Goal: Communication & Community: Share content

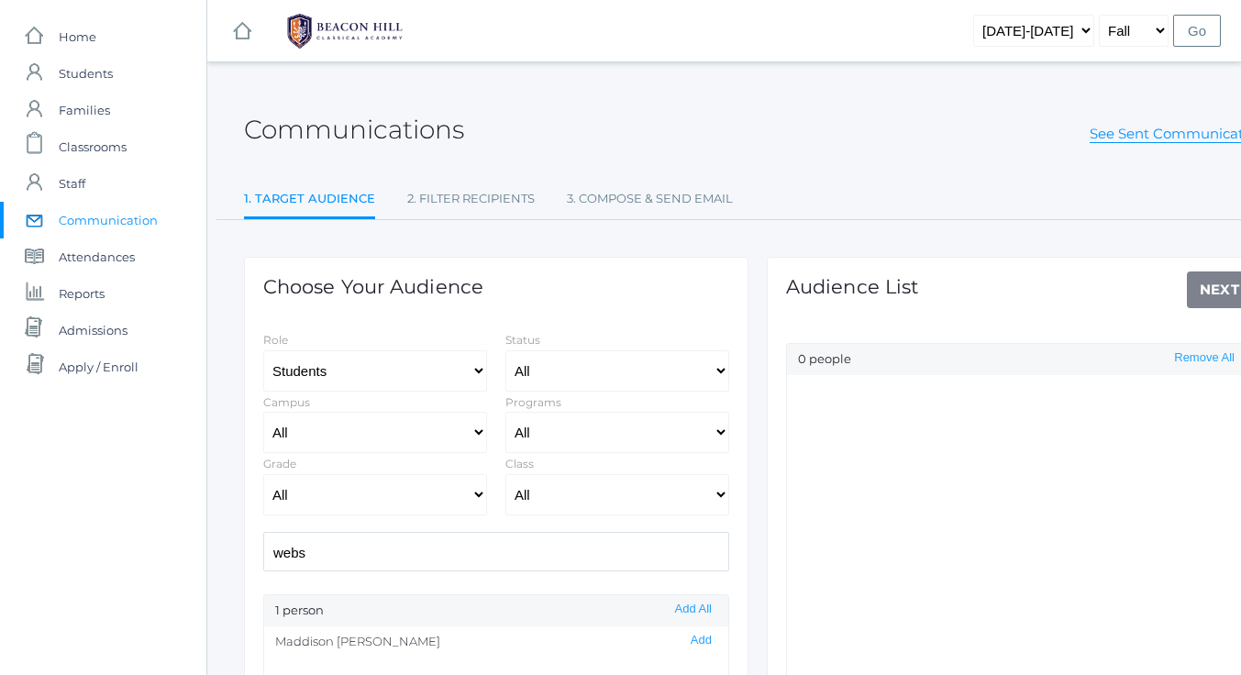
scroll to position [1, 0]
drag, startPoint x: 379, startPoint y: 558, endPoint x: 218, endPoint y: 580, distance: 162.1
click at [219, 580] on div "Communications See Sent Communications 1. Target Audience 2. Filter Recipients …" at bounding box center [757, 526] width 1101 height 883
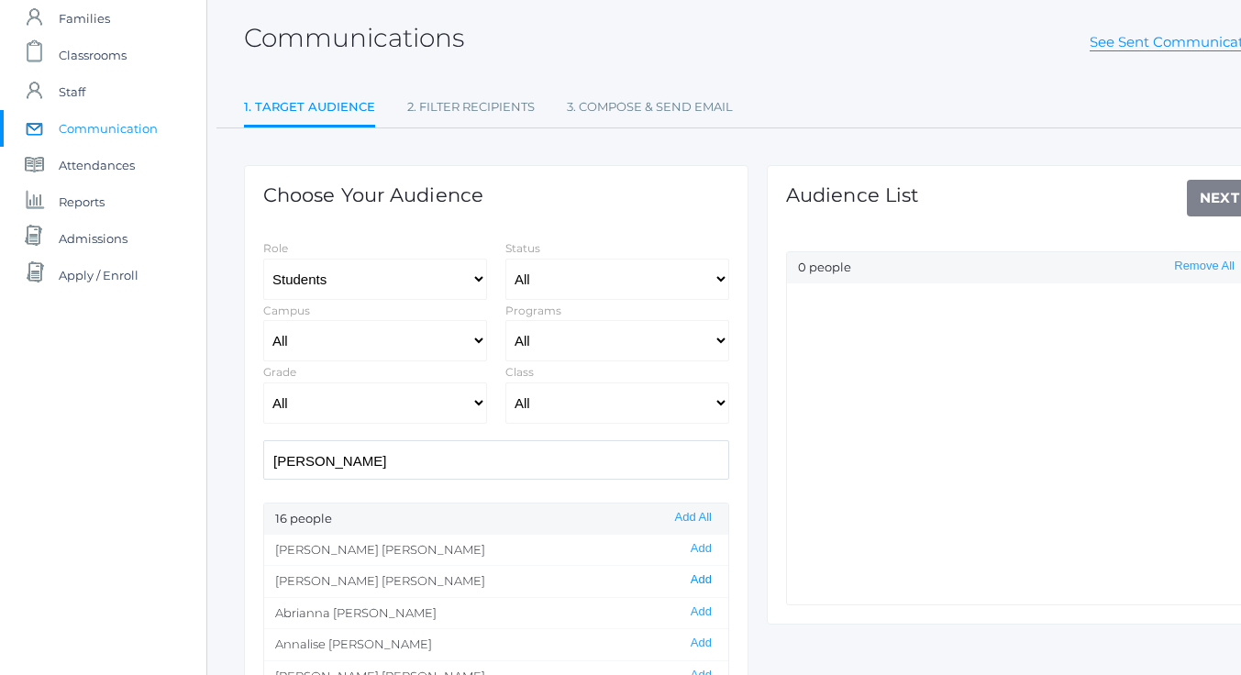
scroll to position [0, 0]
click at [689, 580] on button "Add" at bounding box center [701, 581] width 32 height 16
drag, startPoint x: 315, startPoint y: 465, endPoint x: 259, endPoint y: 465, distance: 56.0
click at [259, 465] on div "[PERSON_NAME]" at bounding box center [496, 459] width 484 height 39
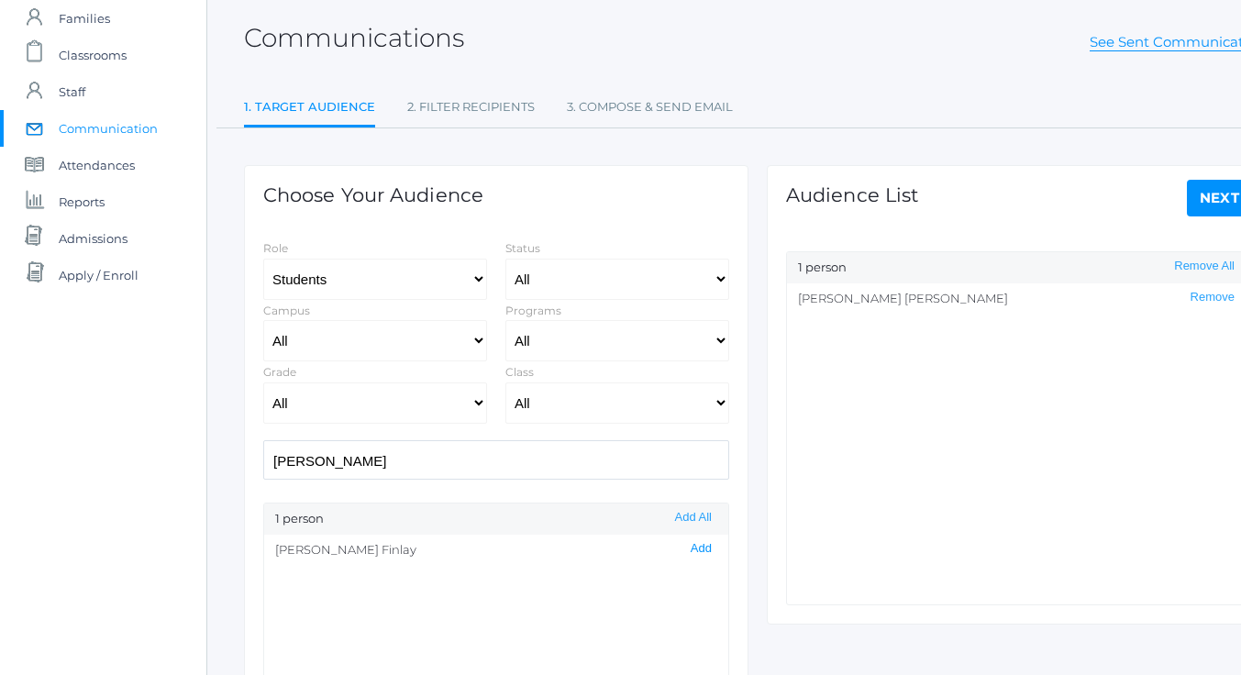
scroll to position [0, 0]
drag, startPoint x: 689, startPoint y: 547, endPoint x: 663, endPoint y: 522, distance: 35.7
click at [687, 546] on button "Add" at bounding box center [701, 549] width 32 height 16
drag, startPoint x: 339, startPoint y: 455, endPoint x: 236, endPoint y: 469, distance: 104.6
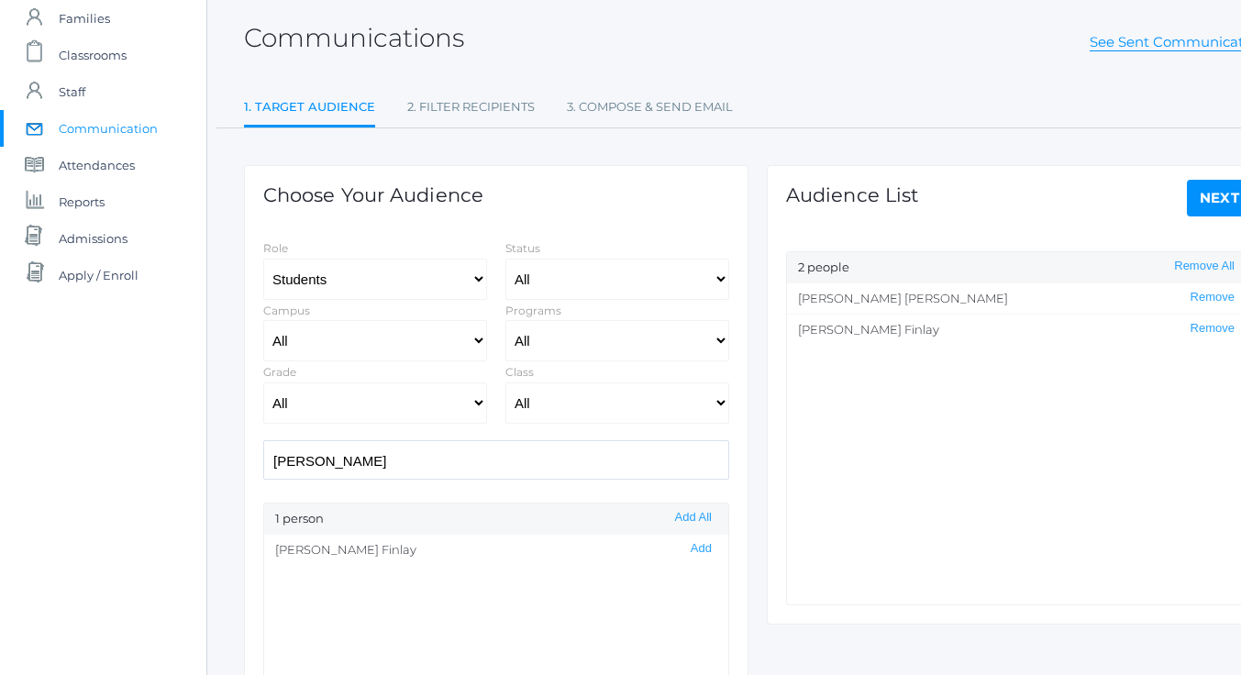
click at [236, 468] on div "Choose Your Audience Role Students Staff Status All Enrolled Limbo Campus All U…" at bounding box center [496, 501] width 523 height 747
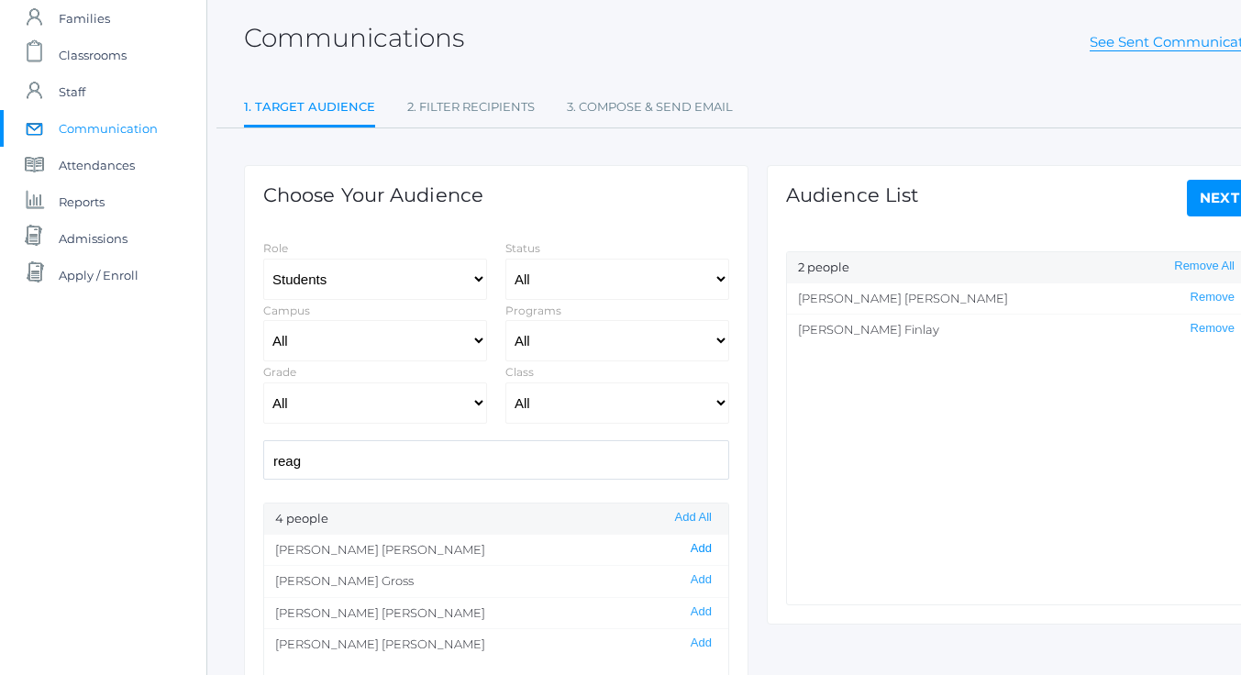
type input "reag"
click at [685, 550] on button "Add" at bounding box center [701, 549] width 32 height 16
drag, startPoint x: 213, startPoint y: 473, endPoint x: 195, endPoint y: 476, distance: 18.6
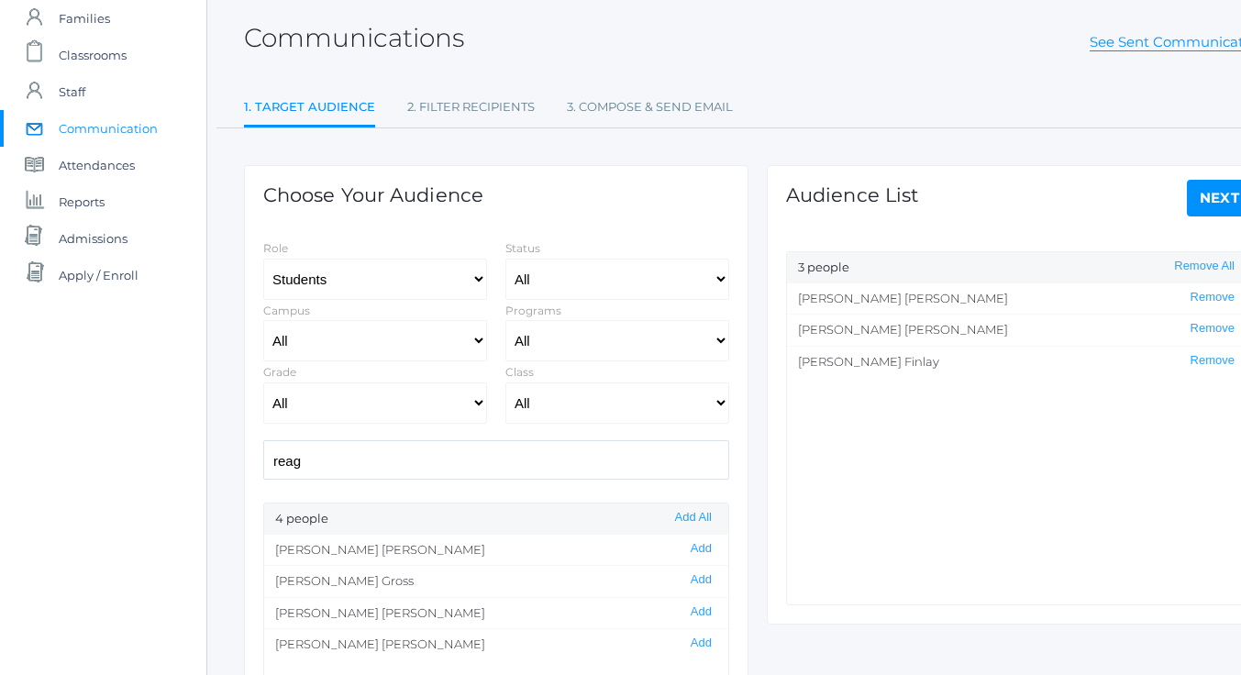
click at [195, 476] on div "icons/ui/navigation/home Created with Sketch. Home icons/user/plain Created wit…" at bounding box center [620, 434] width 1241 height 1052
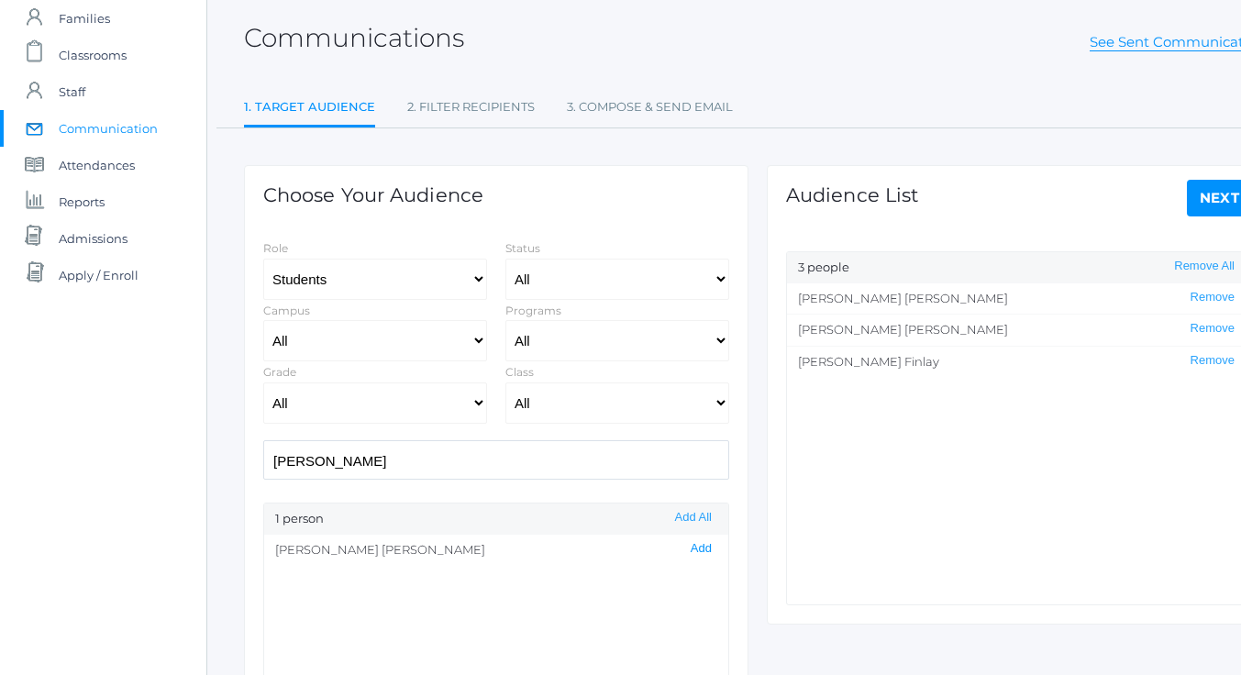
click at [685, 551] on button "Add" at bounding box center [701, 549] width 32 height 16
drag, startPoint x: 308, startPoint y: 460, endPoint x: 246, endPoint y: 462, distance: 62.4
click at [246, 462] on div "Choose Your Audience Role Students Staff Status All Enrolled Limbo Campus All U…" at bounding box center [496, 520] width 505 height 710
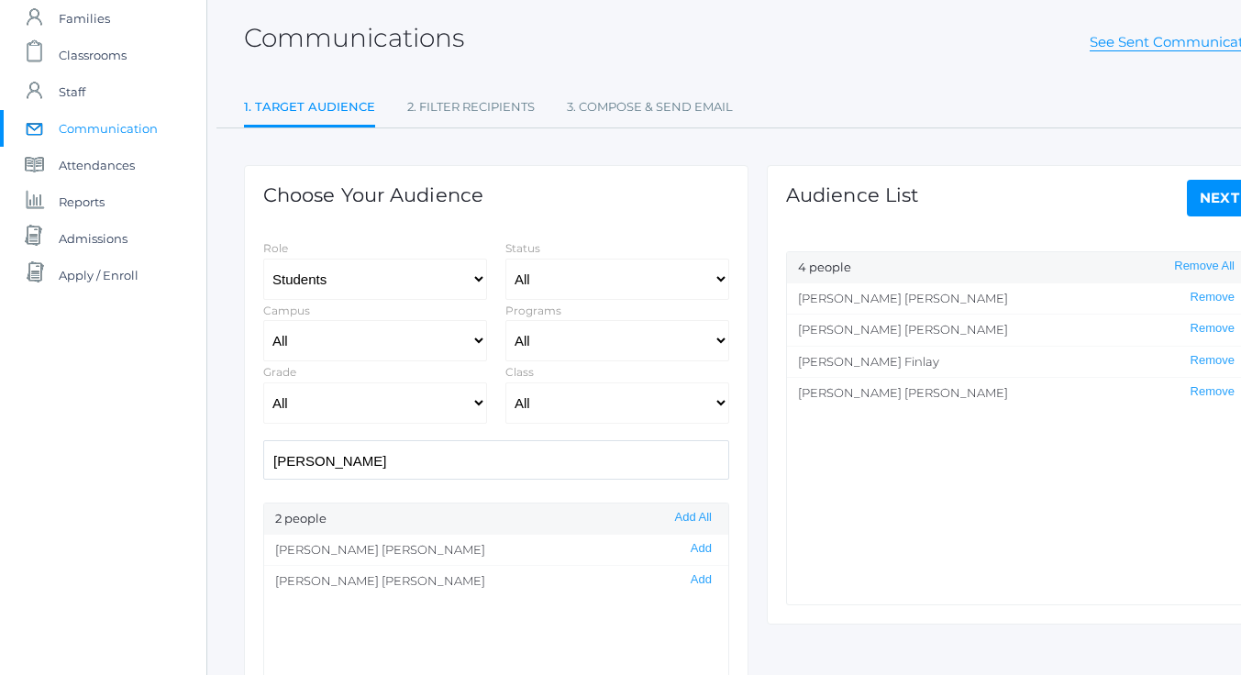
drag, startPoint x: 683, startPoint y: 577, endPoint x: 595, endPoint y: 544, distance: 94.1
click at [685, 577] on button "Add" at bounding box center [701, 581] width 32 height 16
drag, startPoint x: 329, startPoint y: 461, endPoint x: 224, endPoint y: 465, distance: 105.6
click at [224, 464] on div "Communications See Sent Communications 1. Target Audience 2. Filter Recipients …" at bounding box center [757, 435] width 1101 height 883
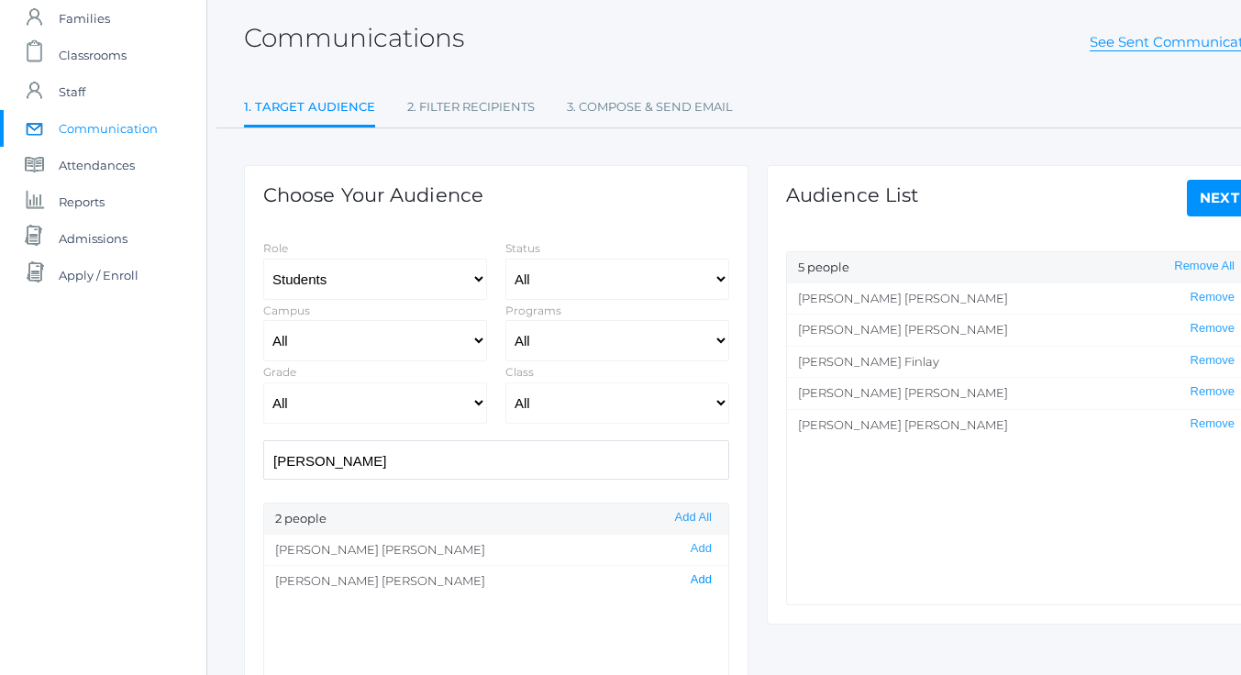
type input "[PERSON_NAME]"
click at [687, 578] on button "Add" at bounding box center [701, 581] width 32 height 16
click at [1206, 197] on link "Next" at bounding box center [1220, 198] width 66 height 37
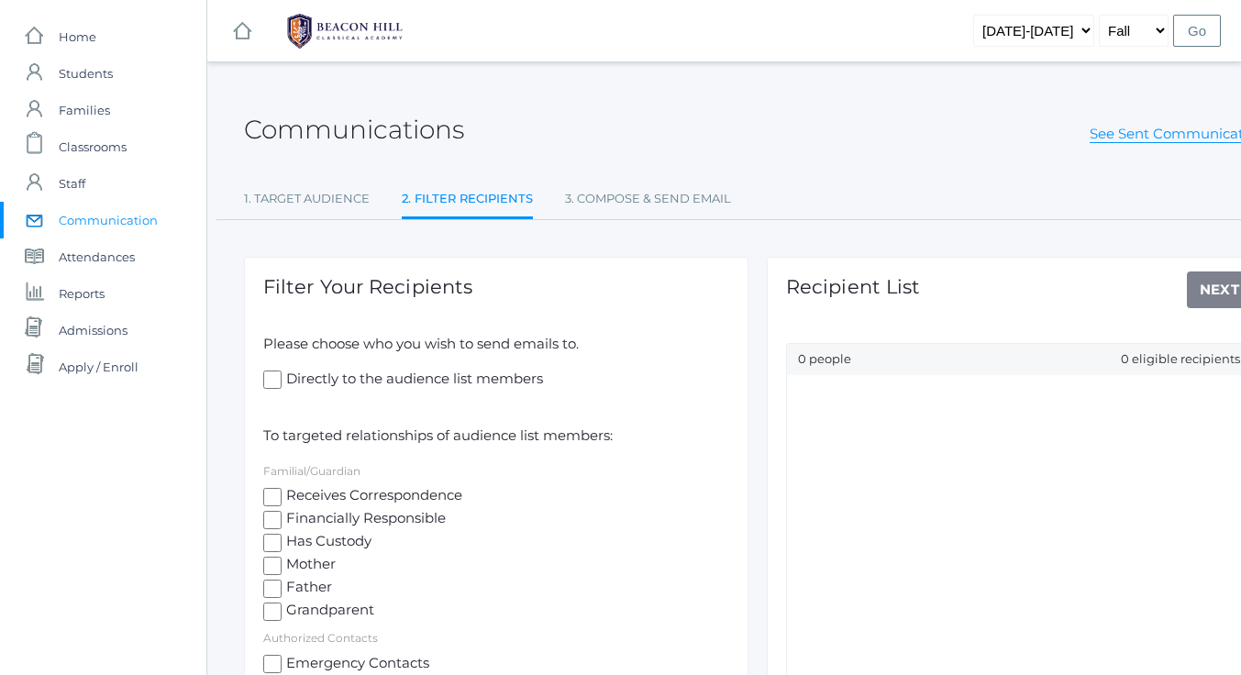
click at [271, 543] on input "Has Custody" at bounding box center [272, 543] width 18 height 18
checkbox input "true"
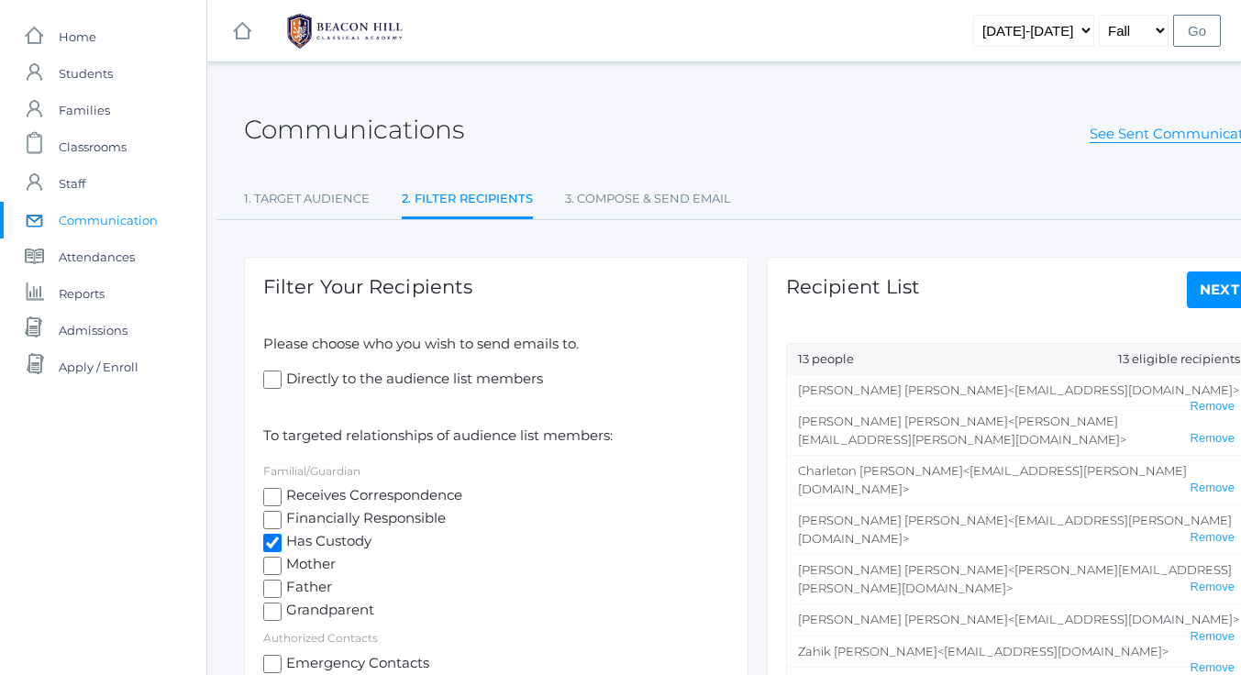
click at [271, 563] on input "Mother" at bounding box center [272, 566] width 18 height 18
checkbox input "true"
click at [267, 589] on input "Father" at bounding box center [272, 589] width 18 height 18
checkbox input "true"
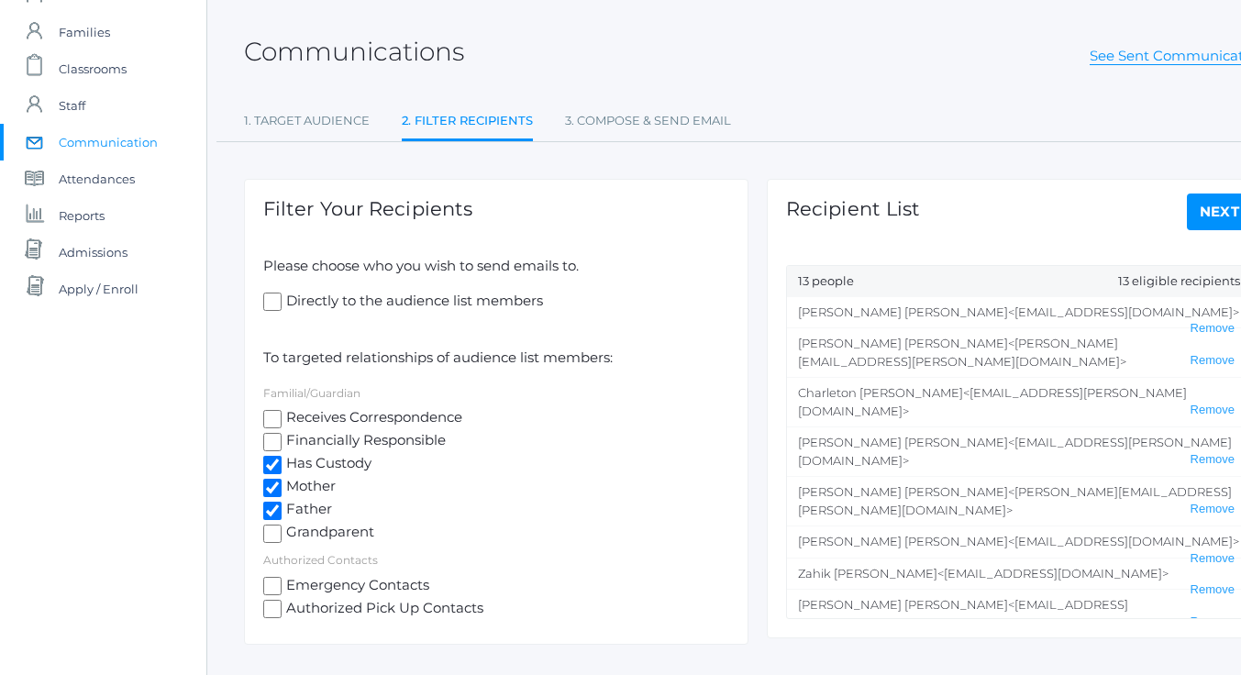
scroll to position [132, 0]
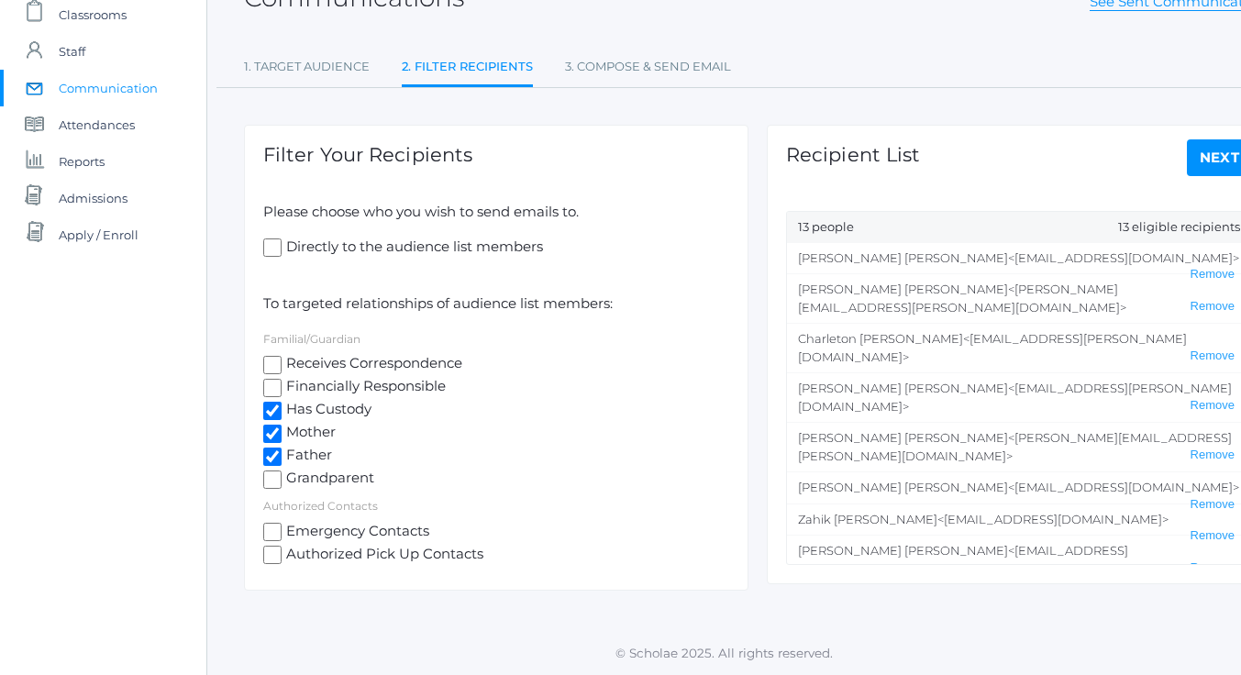
click at [1209, 163] on link "Next" at bounding box center [1220, 157] width 66 height 37
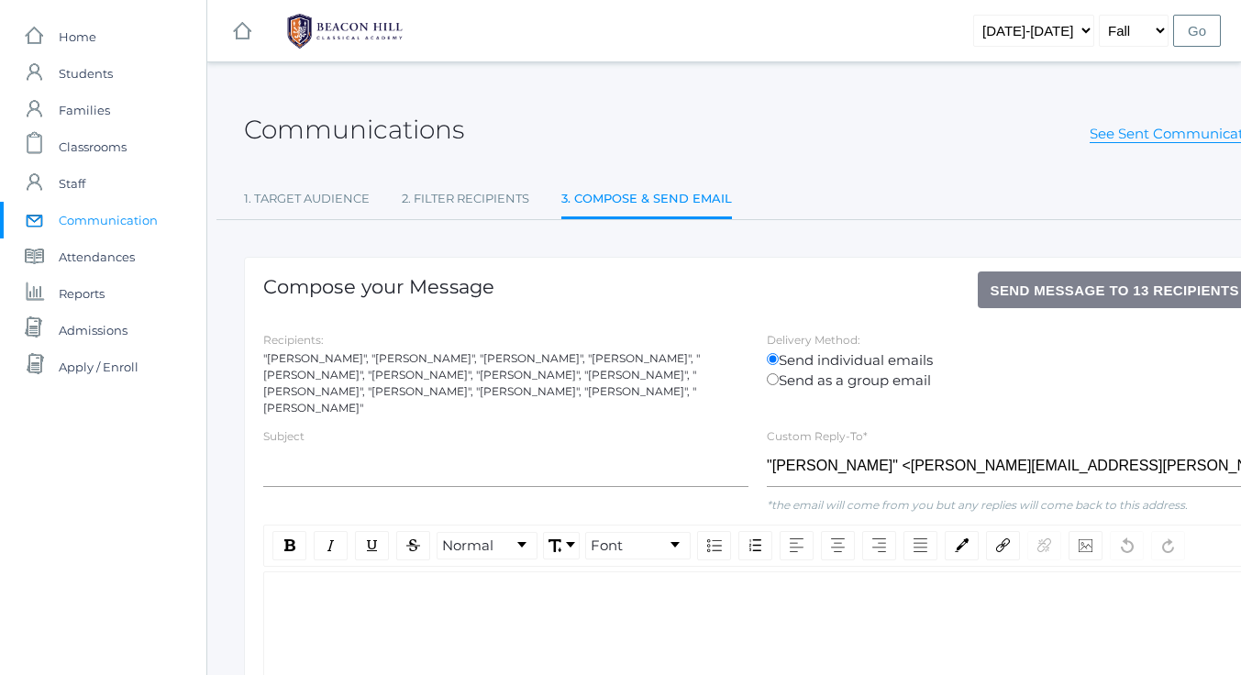
scroll to position [132, 0]
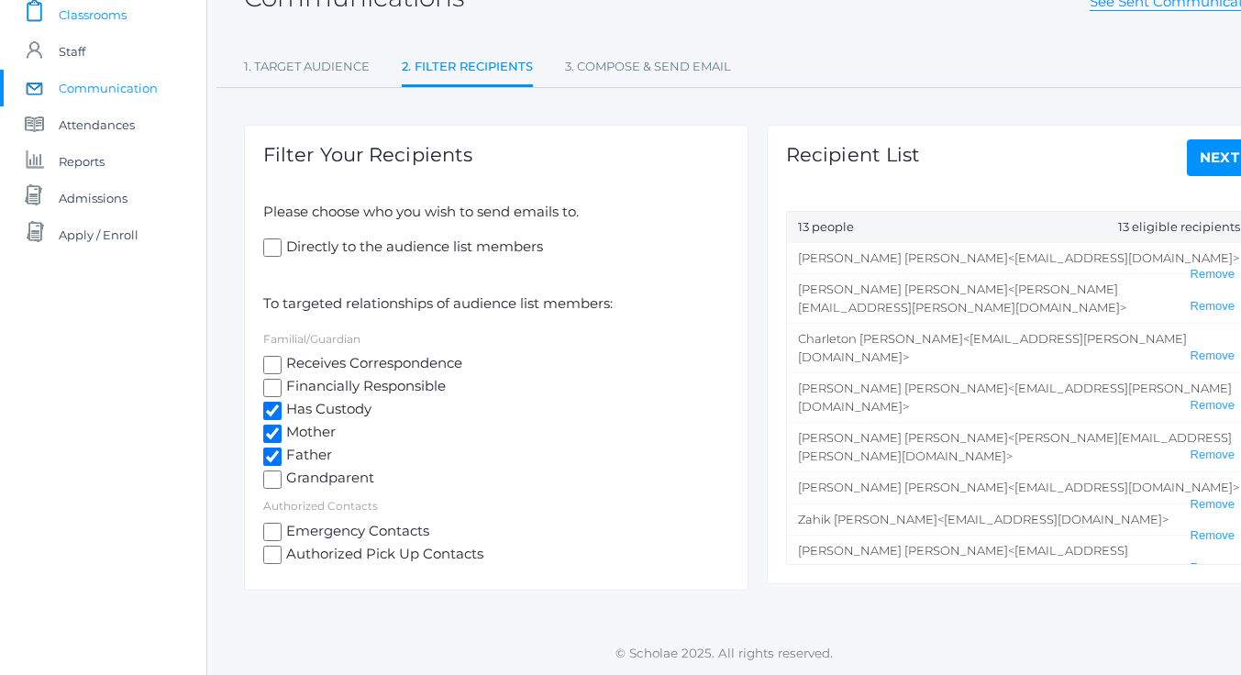
select select "Enrolled"
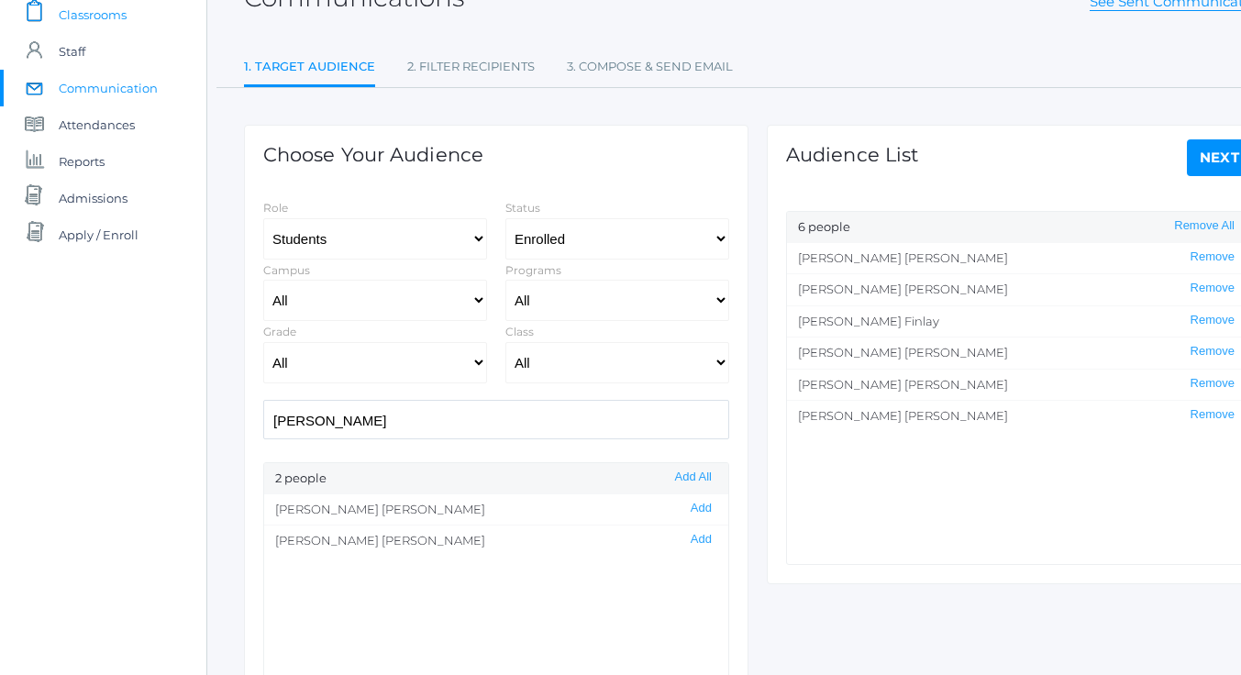
scroll to position [92, 0]
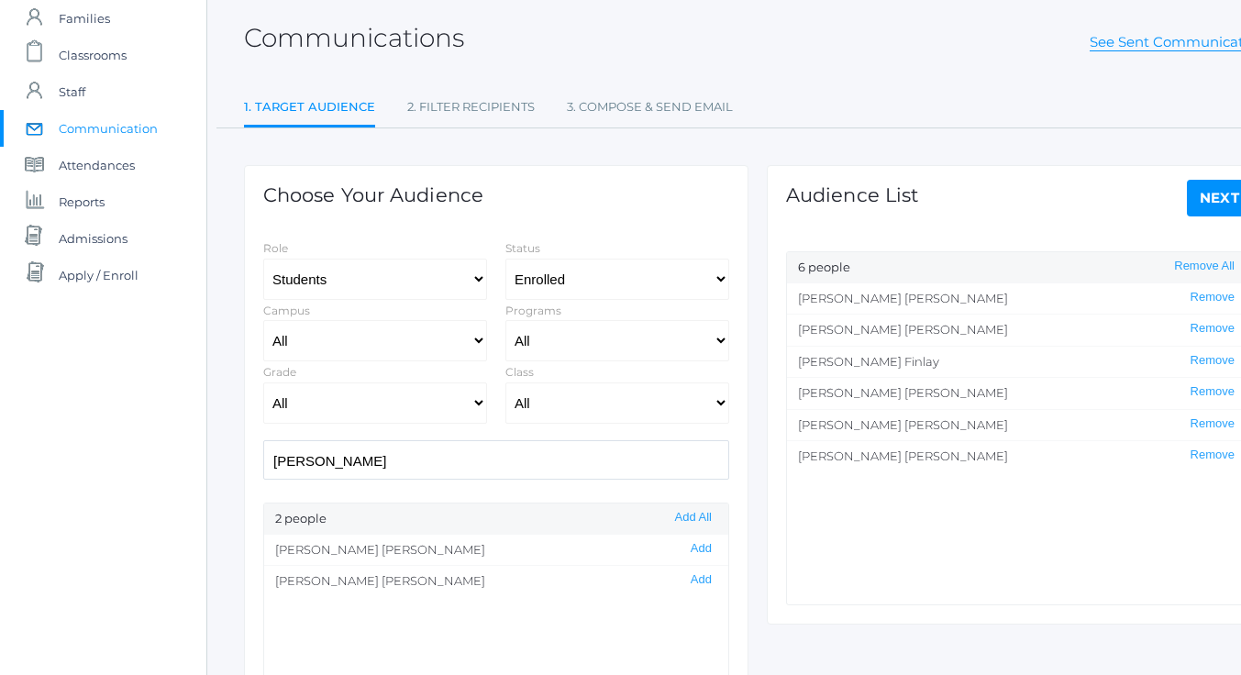
drag, startPoint x: 361, startPoint y: 460, endPoint x: 227, endPoint y: 461, distance: 134.9
click at [227, 461] on div "Communications See Sent Communications 1. Target Audience 2. Filter Recipients …" at bounding box center [757, 435] width 1101 height 883
type input "v"
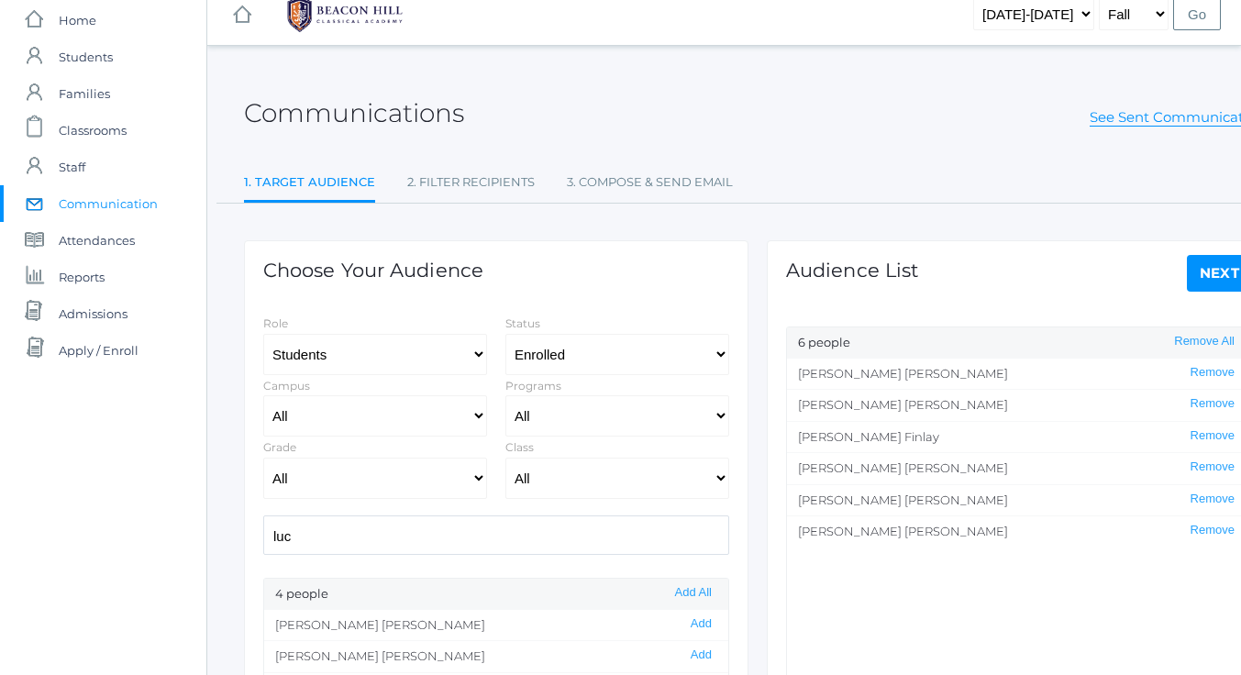
scroll to position [0, 0]
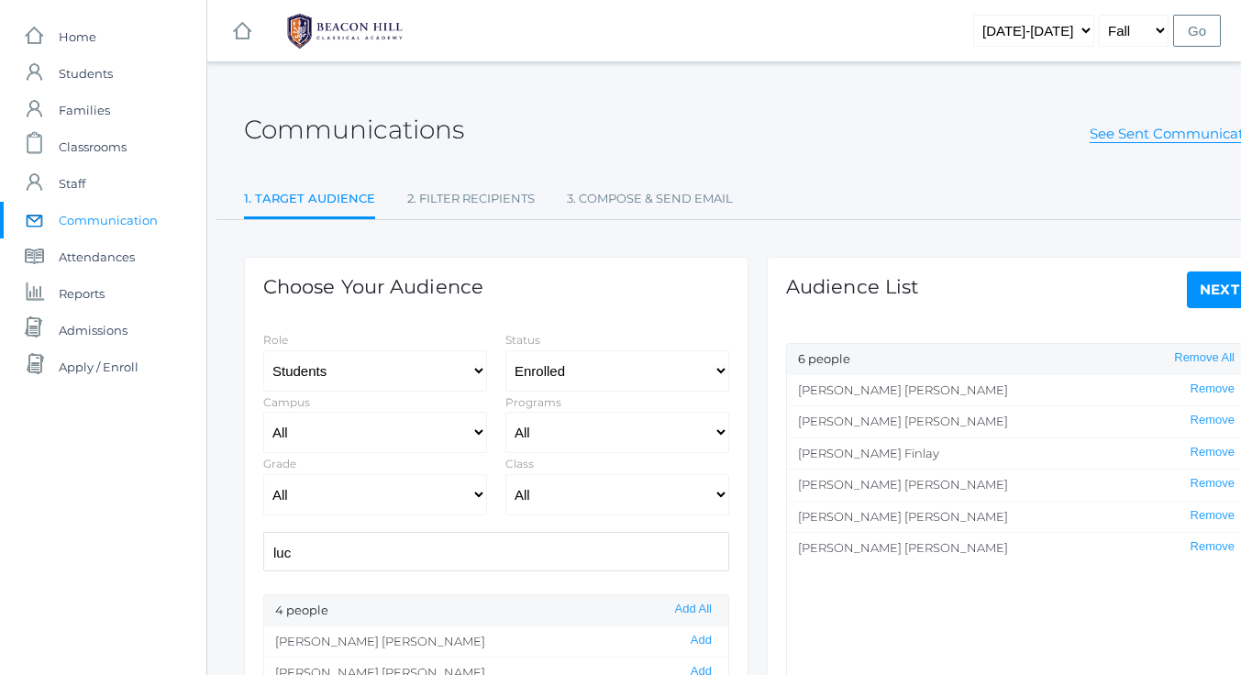
type input "luc"
click at [1221, 284] on link "Next" at bounding box center [1220, 290] width 66 height 37
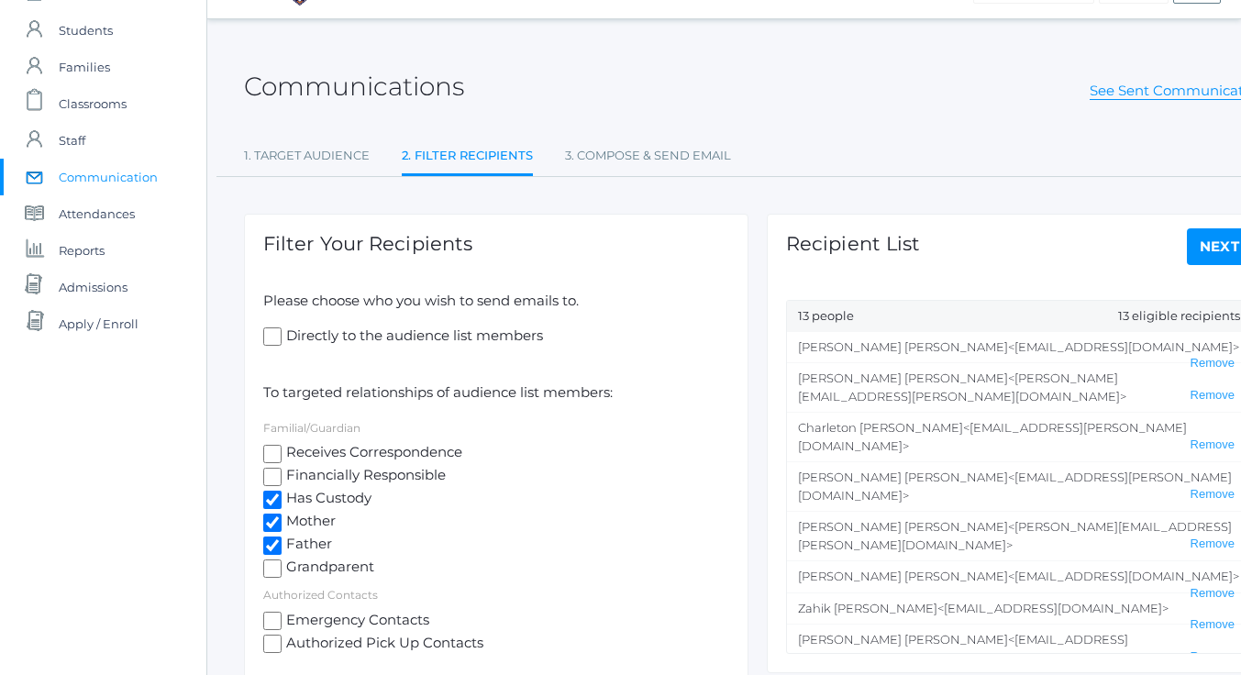
scroll to position [132, 0]
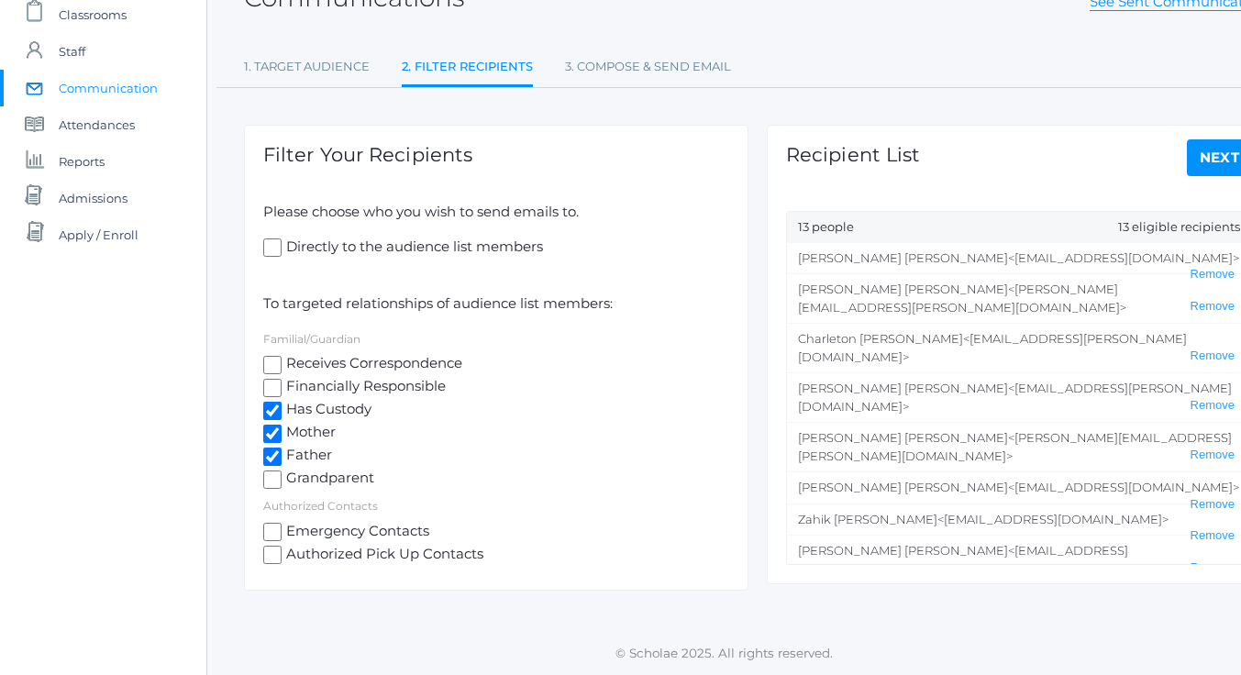
click at [1215, 156] on link "Next" at bounding box center [1220, 157] width 66 height 37
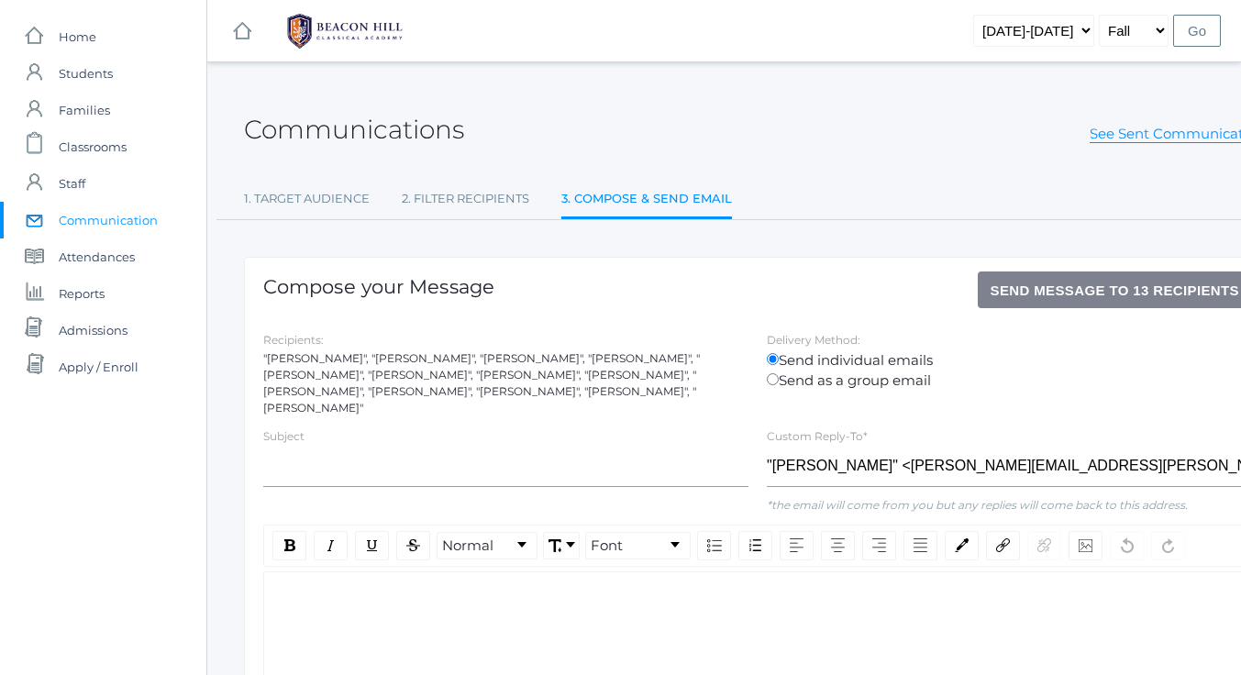
click at [667, 400] on div "Compose your Message Send Message to 13 recipients Recipients: "[PERSON_NAME]",…" at bounding box center [758, 592] width 1028 height 670
click at [617, 397] on div ""[PERSON_NAME]", "[PERSON_NAME]", "[PERSON_NAME]", "[PERSON_NAME]", "[PERSON_NA…" at bounding box center [505, 383] width 485 height 66
click at [314, 460] on input "text" at bounding box center [505, 466] width 485 height 41
type input "L"
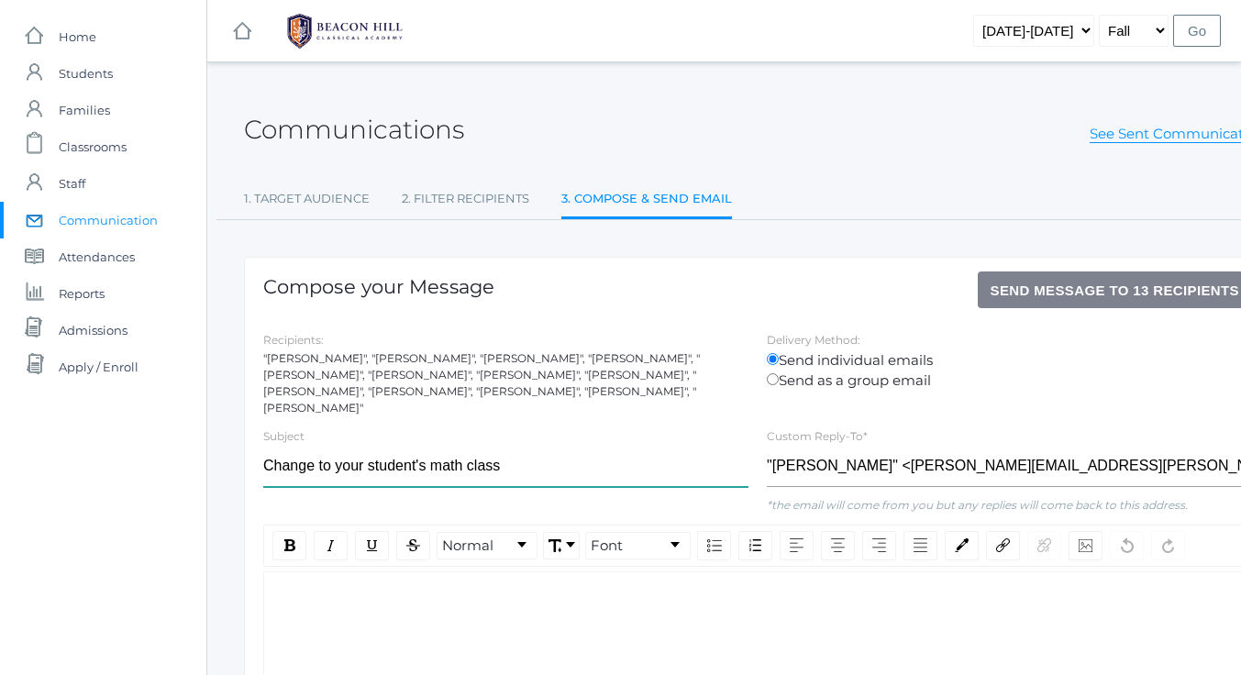
type input "Change to your student's math class"
click at [292, 591] on div "rdw-editor" at bounding box center [758, 601] width 959 height 21
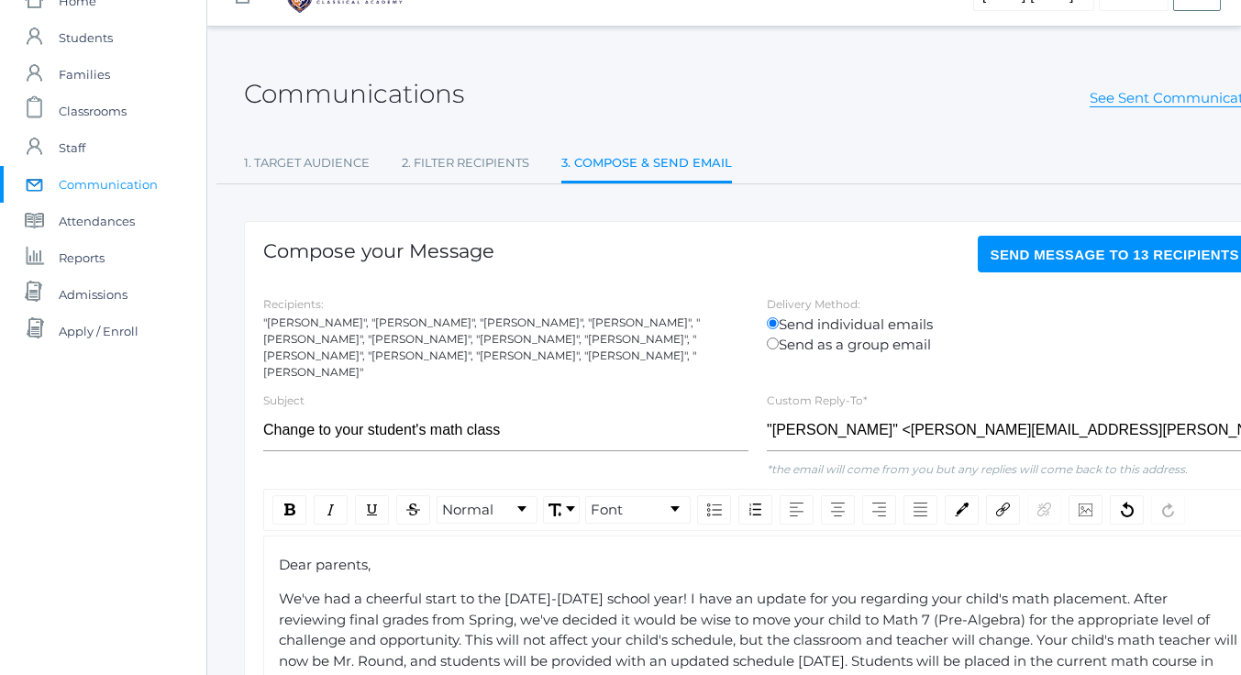
scroll to position [275, 0]
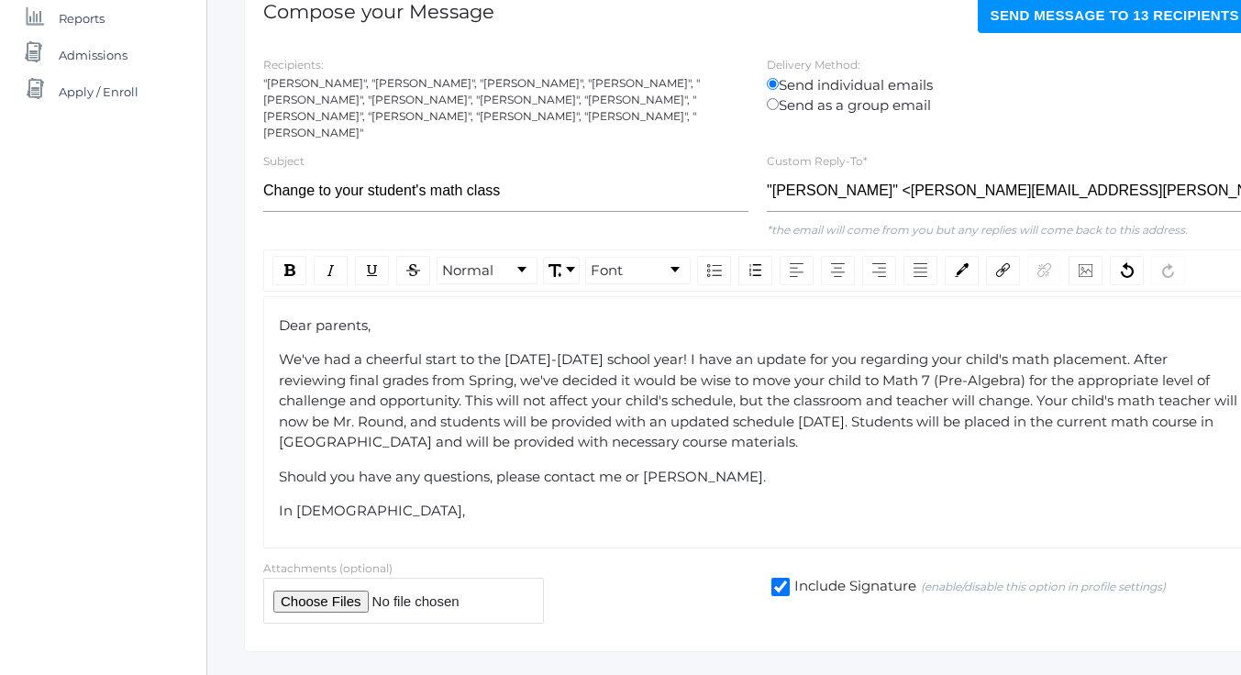
click at [902, 385] on span "We've had a cheerful start to the [DATE]-[DATE] school year! I have an update f…" at bounding box center [760, 400] width 962 height 100
click at [851, 443] on div "Dear parents, We've had a cheerful start to the [DATE]-[DATE] school year! I ha…" at bounding box center [758, 419] width 959 height 206
drag, startPoint x: 833, startPoint y: 384, endPoint x: 732, endPoint y: 389, distance: 101.0
click at [732, 389] on span "We've had a cheerful start to the [DATE]-[DATE] school year! I have an update f…" at bounding box center [760, 400] width 962 height 100
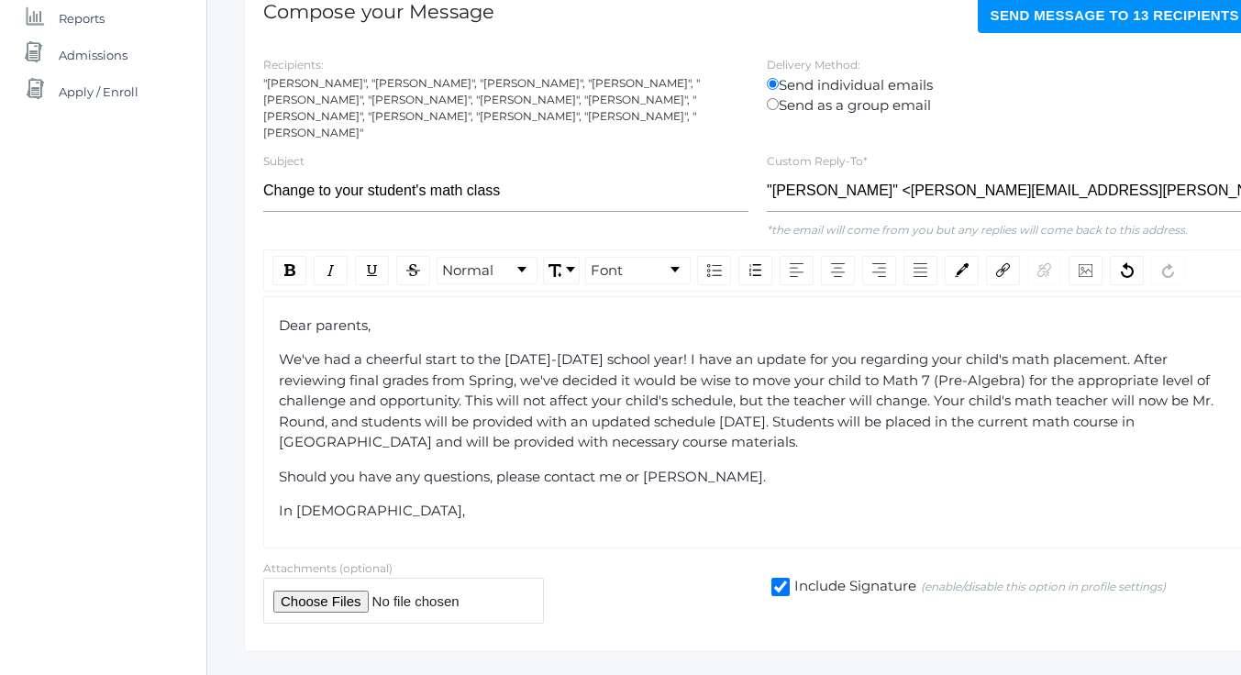
click at [294, 517] on div "Dear parents, We've had a cheerful start to the [DATE]-[DATE] school year! I ha…" at bounding box center [757, 422] width 989 height 252
click at [364, 515] on div "Dear parents, We've had a cheerful start to the [DATE]-[DATE] school year! I ha…" at bounding box center [757, 422] width 989 height 252
click at [366, 501] on div "In [DEMOGRAPHIC_DATA]," at bounding box center [758, 511] width 959 height 21
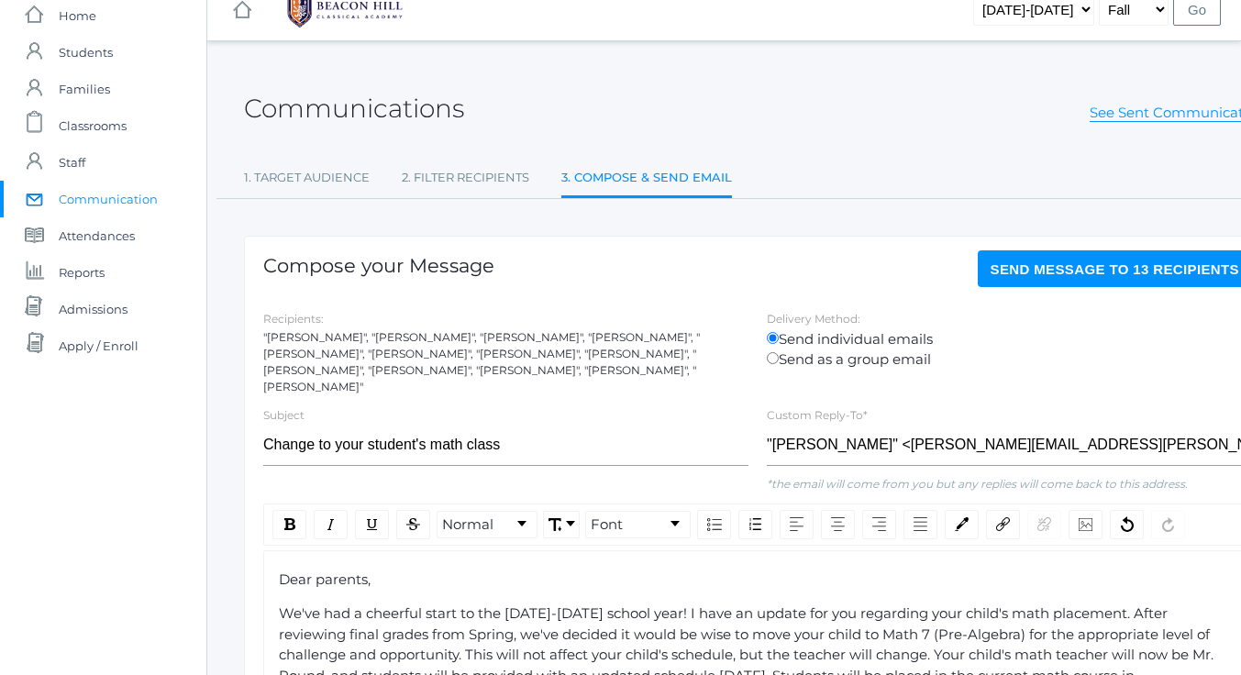
scroll to position [0, 0]
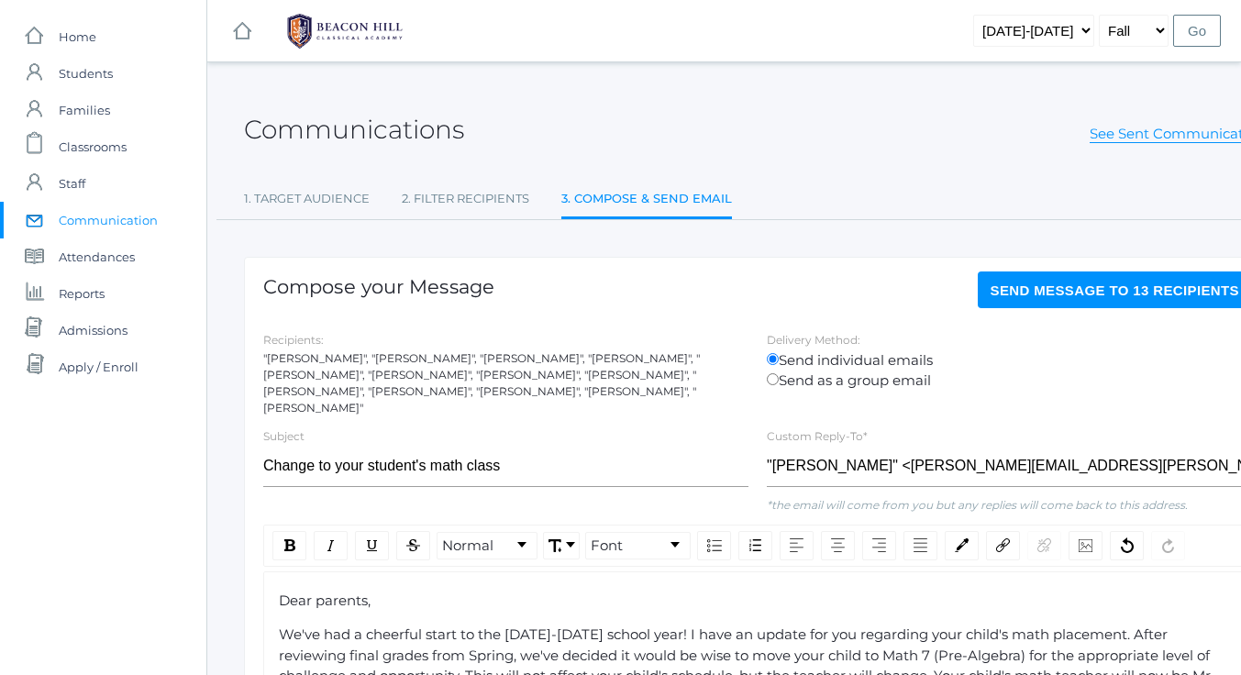
click at [320, 592] on span "Dear parents," at bounding box center [325, 600] width 92 height 17
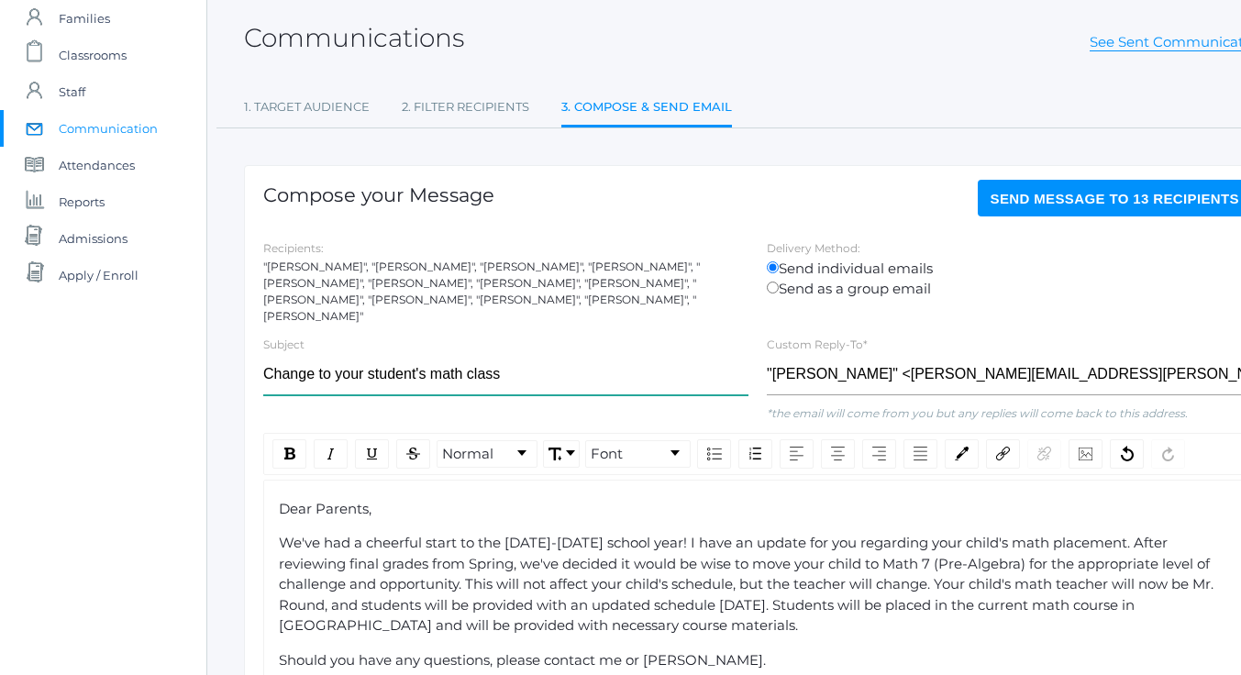
click at [283, 361] on input "Change to your student's math class" at bounding box center [505, 374] width 485 height 41
type input "Change to your student's math class"
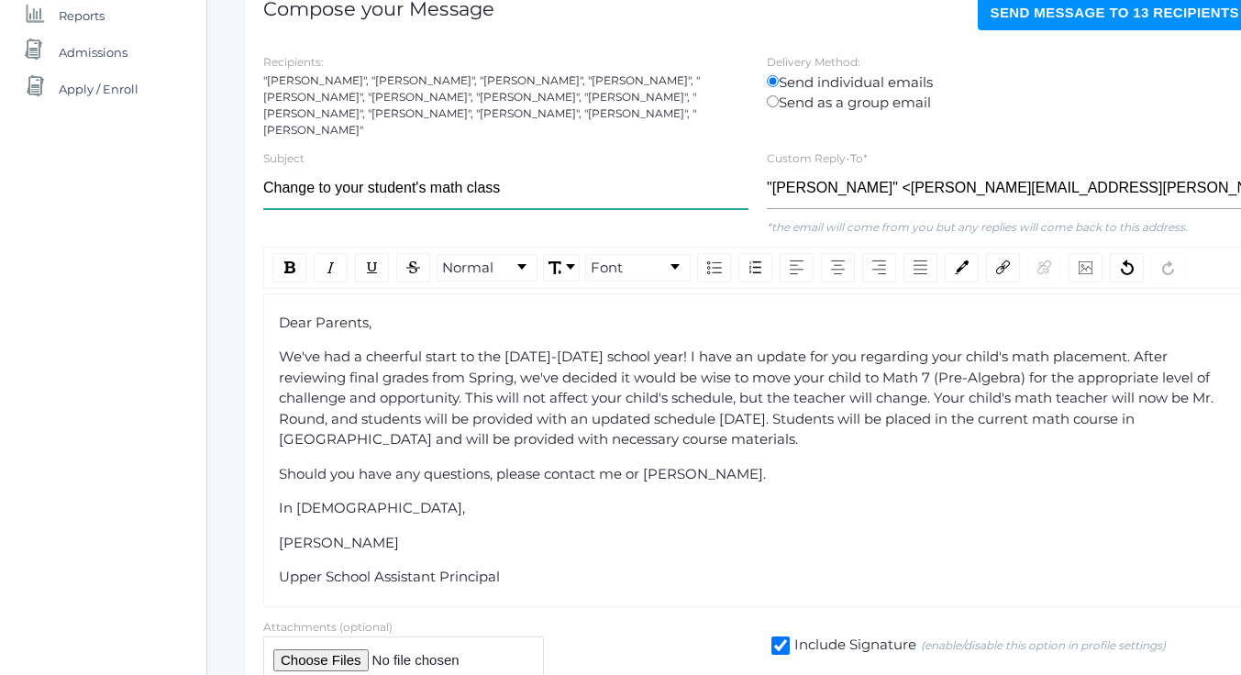
scroll to position [88, 0]
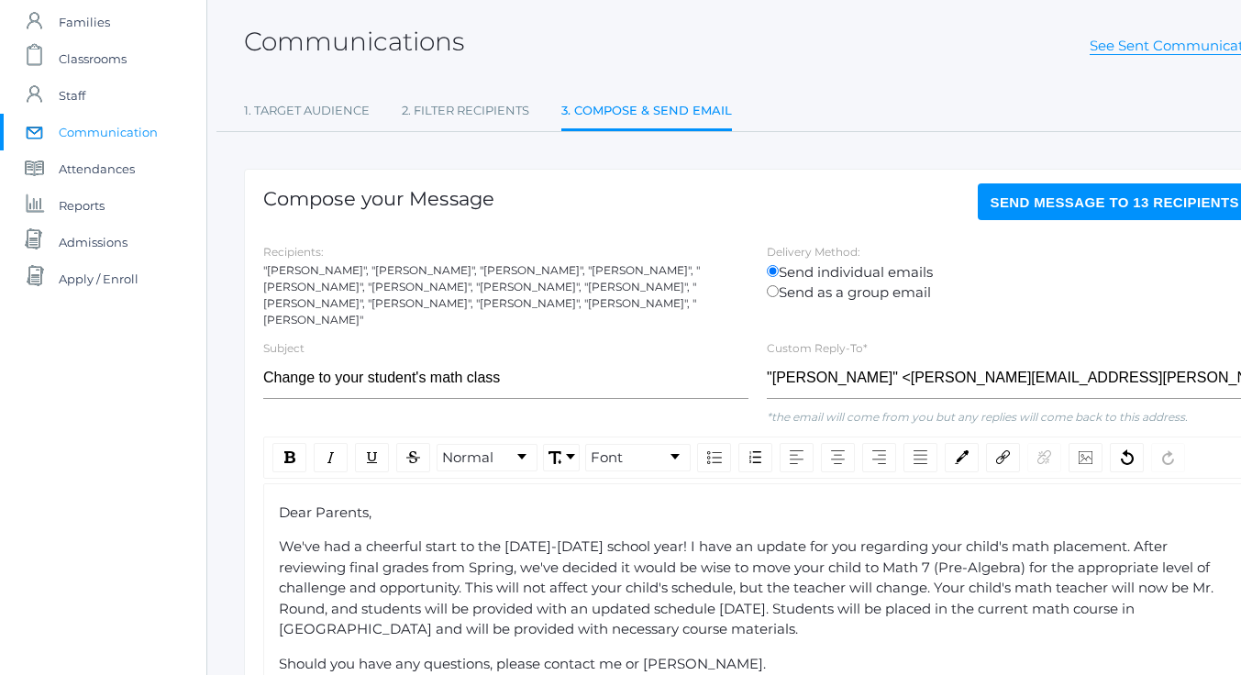
click at [1135, 204] on span "Send Message to 13 recipients" at bounding box center [1116, 203] width 250 height 16
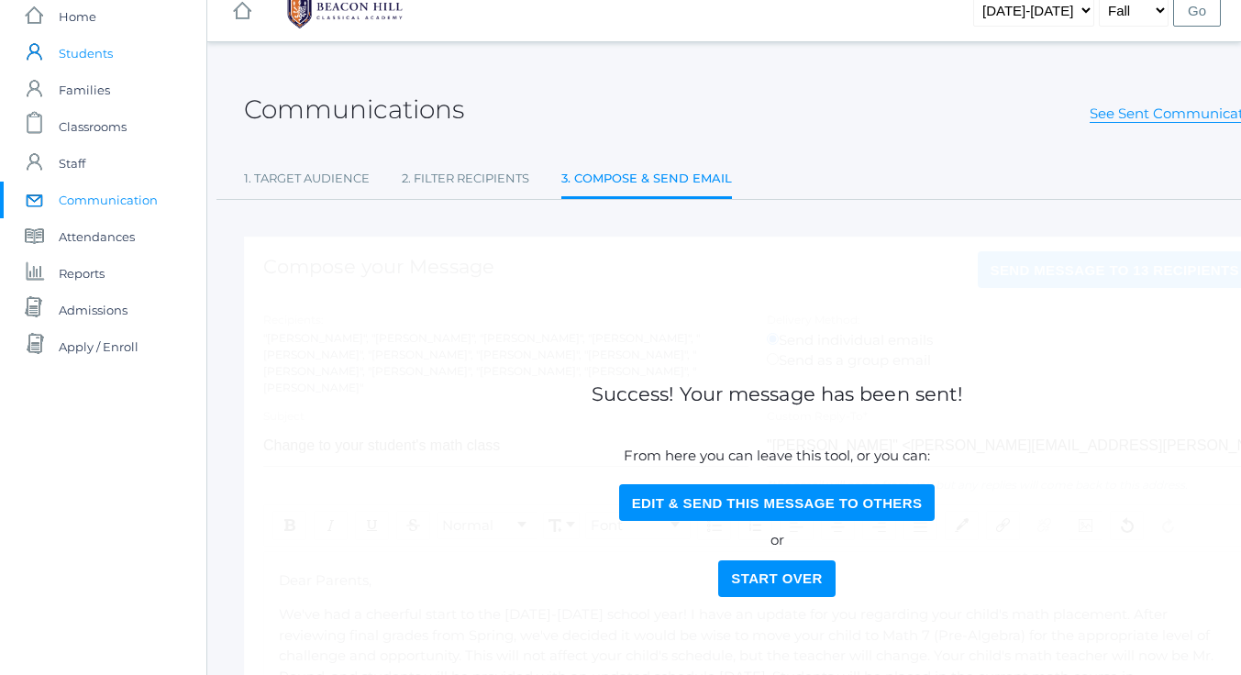
scroll to position [0, 0]
